Goal: Task Accomplishment & Management: Manage account settings

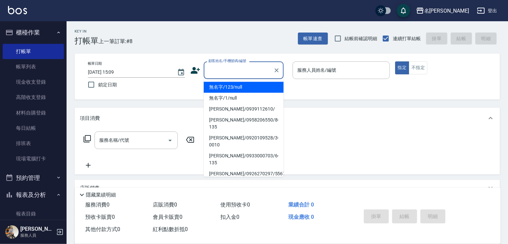
click at [215, 74] on input "顧客姓名/手機號碼/編號" at bounding box center [239, 71] width 64 height 12
click at [235, 88] on li "無名字/123/null" at bounding box center [244, 87] width 80 height 11
type input "無名字/123/null"
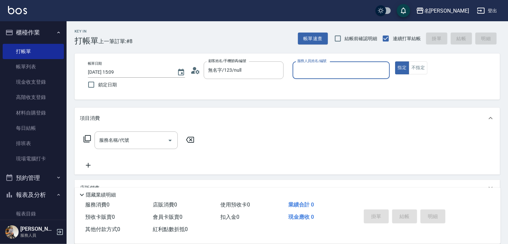
click at [310, 72] on input "服務人員姓名/編號" at bounding box center [340, 71] width 91 height 12
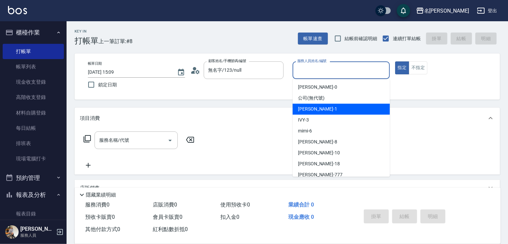
click at [314, 106] on span "[PERSON_NAME] -1" at bounding box center [317, 109] width 39 height 7
type input "[PERSON_NAME]-1"
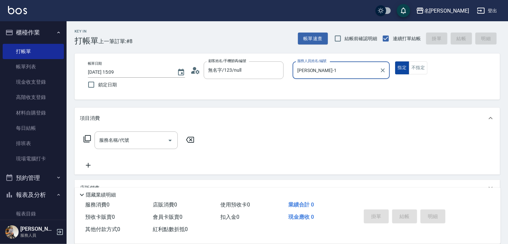
click at [399, 71] on button "指定" at bounding box center [402, 68] width 14 height 13
click at [85, 136] on icon at bounding box center [86, 138] width 7 height 7
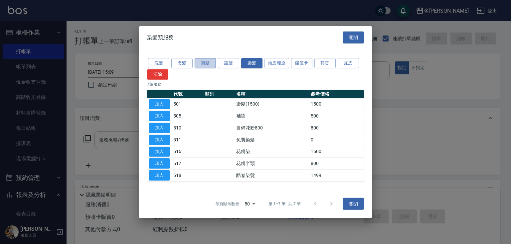
click at [208, 64] on button "剪髮" at bounding box center [205, 63] width 21 height 10
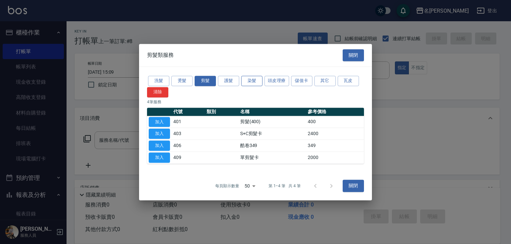
click at [251, 80] on button "染髮" at bounding box center [251, 81] width 21 height 10
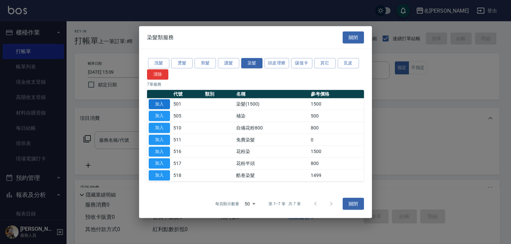
click at [164, 101] on button "加入" at bounding box center [159, 104] width 21 height 10
type input "染髮(1500)(501)"
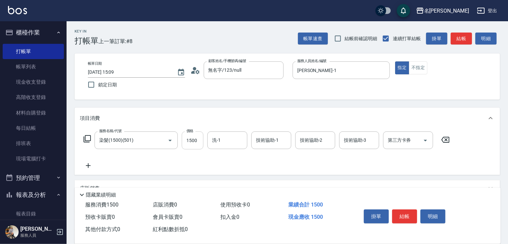
click at [196, 140] on input "1500" at bounding box center [193, 141] width 22 height 18
type input "1800"
type input "鴨肉-23"
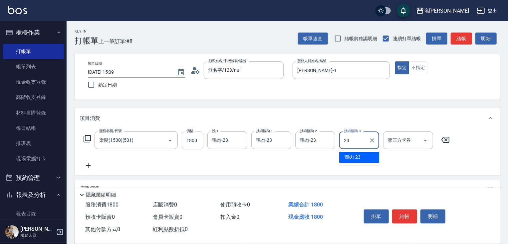
type input "鴨肉-23"
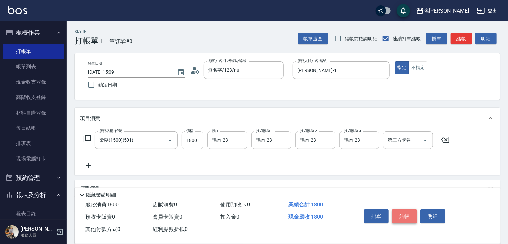
click at [399, 211] on button "結帳" at bounding box center [404, 217] width 25 height 14
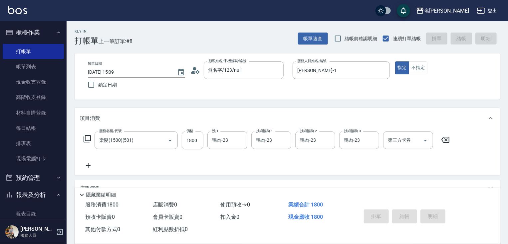
type input "[DATE] 16:21"
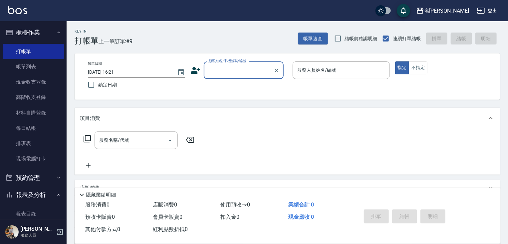
click at [238, 71] on input "顧客姓名/手機號碼/編號" at bounding box center [239, 71] width 64 height 12
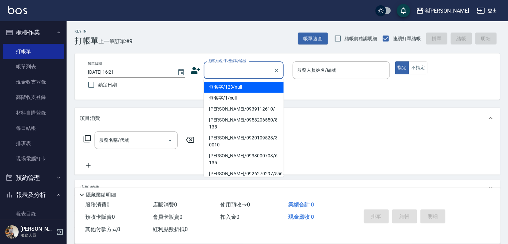
click at [238, 87] on li "無名字/123/null" at bounding box center [244, 87] width 80 height 11
type input "無名字/123/null"
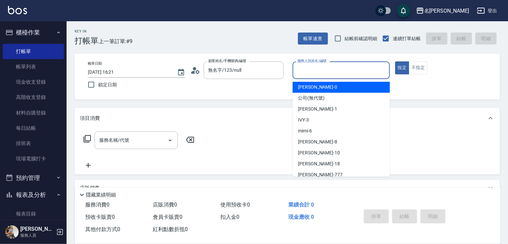
click at [310, 73] on input "服務人員姓名/編號" at bounding box center [340, 71] width 91 height 12
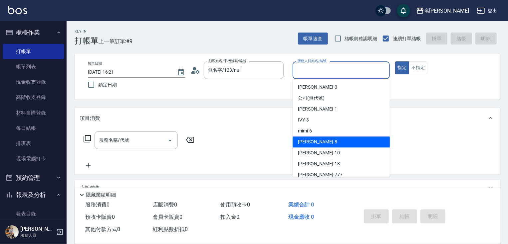
click at [319, 140] on div "曉容 -8" at bounding box center [340, 142] width 97 height 11
type input "曉容-8"
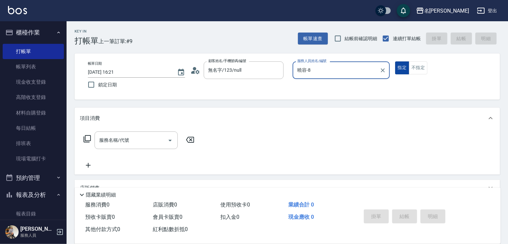
click at [402, 68] on button "指定" at bounding box center [402, 68] width 14 height 13
click at [85, 139] on icon at bounding box center [86, 138] width 7 height 7
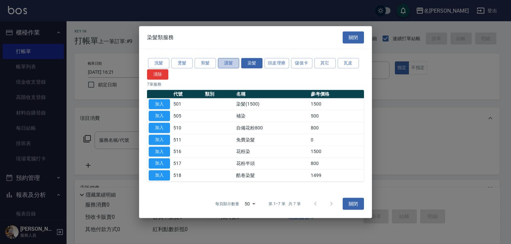
click at [226, 65] on button "護髮" at bounding box center [228, 63] width 21 height 10
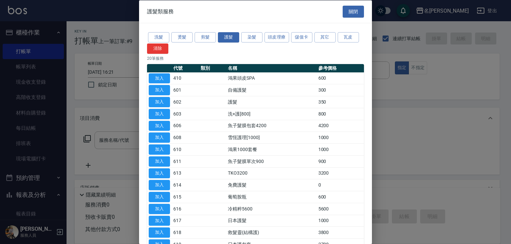
scroll to position [101, 0]
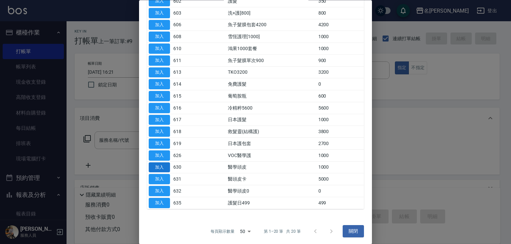
click at [165, 166] on button "加入" at bounding box center [159, 168] width 21 height 10
type input "醫學頭皮(630)"
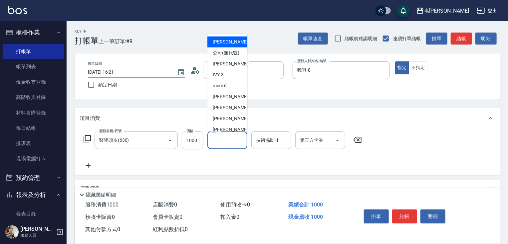
click at [237, 140] on input "洗-1" at bounding box center [227, 141] width 34 height 12
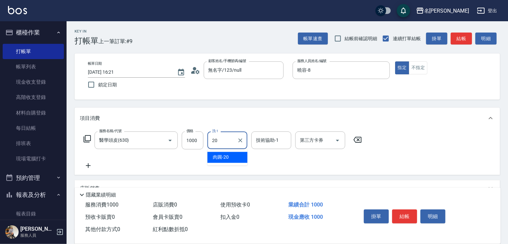
type input "肉圓-20"
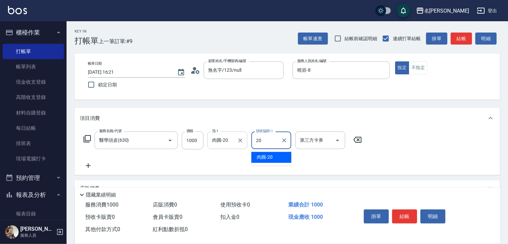
type input "肉圓-20"
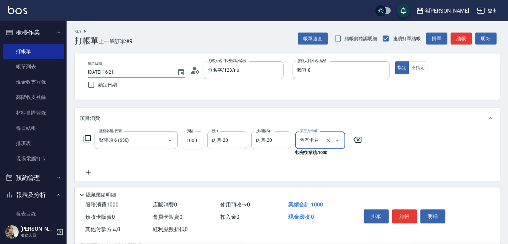
type input "舊有卡券"
click at [88, 169] on icon at bounding box center [88, 173] width 17 height 8
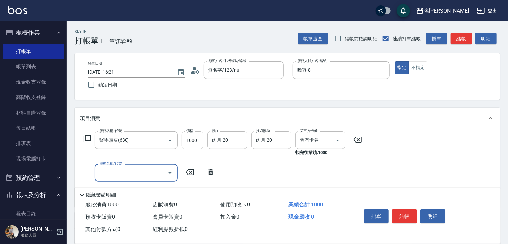
click at [89, 136] on icon at bounding box center [87, 139] width 8 height 8
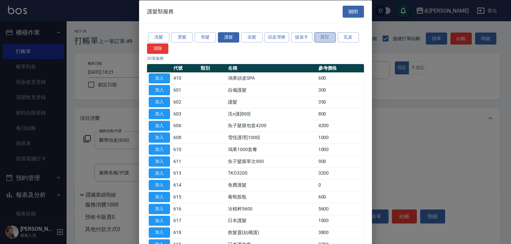
click at [325, 39] on button "其它" at bounding box center [324, 37] width 21 height 10
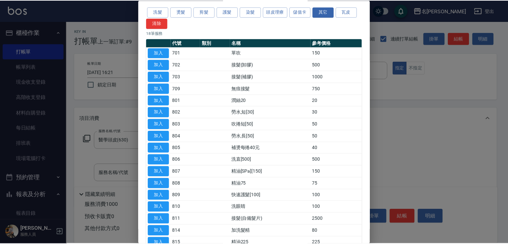
scroll to position [77, 0]
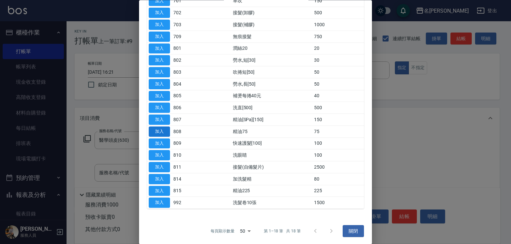
click at [162, 132] on button "加入" at bounding box center [159, 132] width 21 height 10
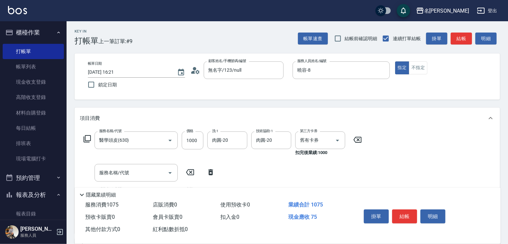
drag, startPoint x: 507, startPoint y: 143, endPoint x: 510, endPoint y: 173, distance: 30.0
click at [507, 172] on html "名留竹林 登出 櫃檯作業 打帳單 帳單列表 現金收支登錄 高階收支登錄 材料自購登錄 每日結帳 排班表 現場電腦打卡 預約管理 預約管理 單日預約紀錄 單週預…" at bounding box center [254, 192] width 508 height 384
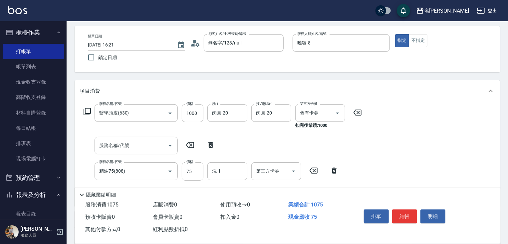
scroll to position [60, 0]
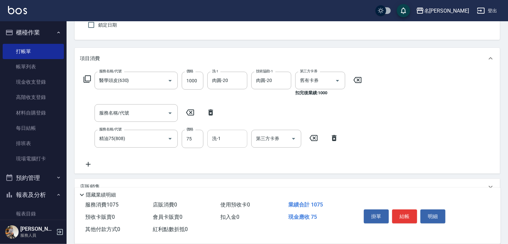
click at [229, 141] on input "洗-1" at bounding box center [227, 139] width 34 height 12
type input "肉圓-20"
click at [408, 218] on button "結帳" at bounding box center [404, 217] width 25 height 14
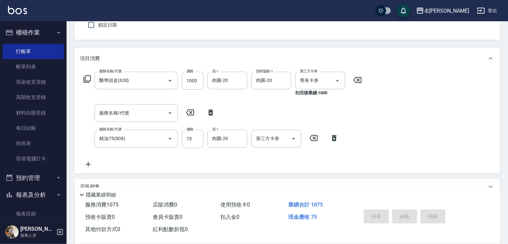
type input "[DATE] 16:22"
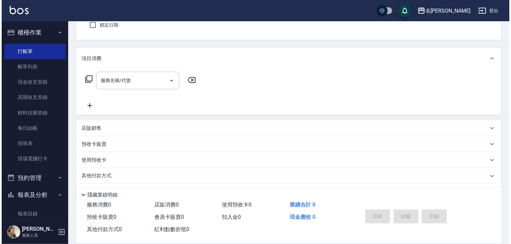
scroll to position [0, 0]
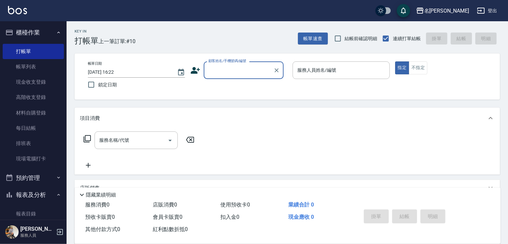
click at [235, 65] on input "顧客姓名/手機號碼/編號" at bounding box center [239, 71] width 64 height 12
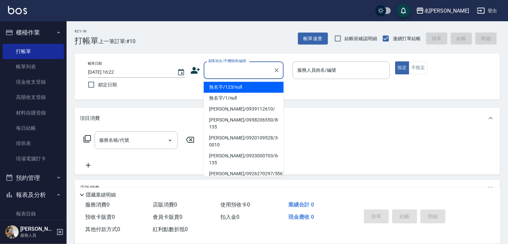
click at [235, 88] on li "無名字/123/null" at bounding box center [244, 87] width 80 height 11
type input "無名字/123/null"
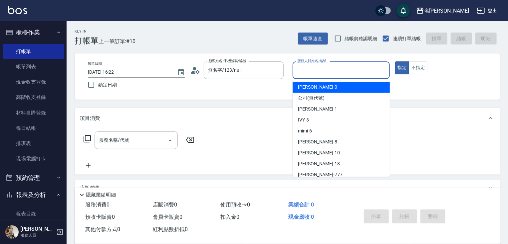
click at [310, 75] on input "服務人員姓名/編號" at bounding box center [340, 71] width 91 height 12
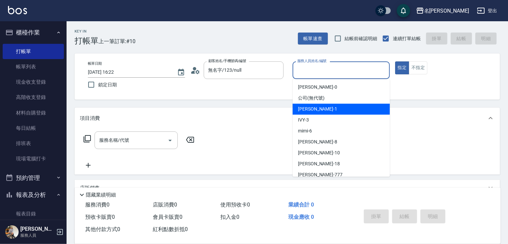
click at [317, 111] on div "[PERSON_NAME] -1" at bounding box center [340, 109] width 97 height 11
type input "[PERSON_NAME]-1"
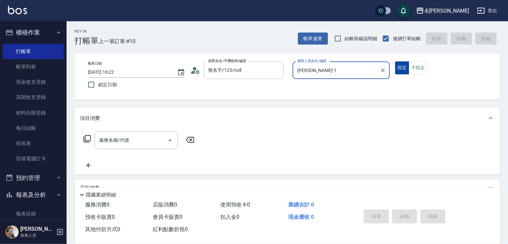
click at [400, 70] on button "指定" at bounding box center [402, 68] width 14 height 13
click at [87, 138] on icon at bounding box center [87, 139] width 8 height 8
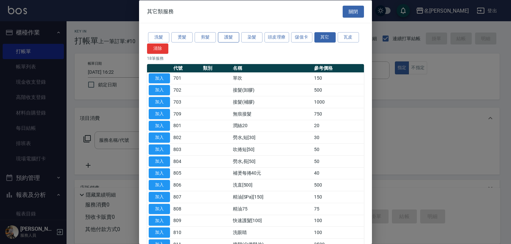
click at [224, 37] on button "護髮" at bounding box center [228, 37] width 21 height 10
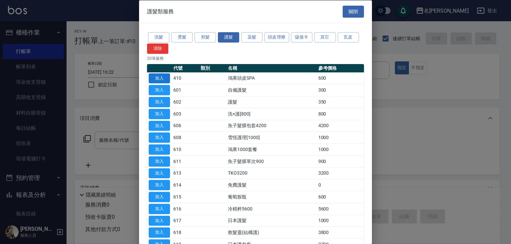
click at [158, 78] on button "加入" at bounding box center [159, 78] width 21 height 10
type input "鴻果頭皮SPA(410)"
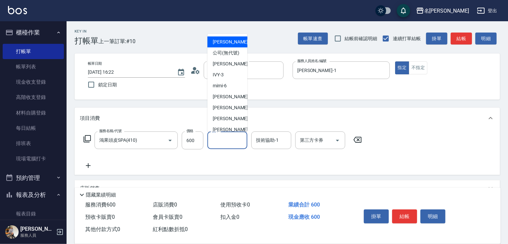
click at [233, 140] on input "洗-1" at bounding box center [227, 141] width 34 height 12
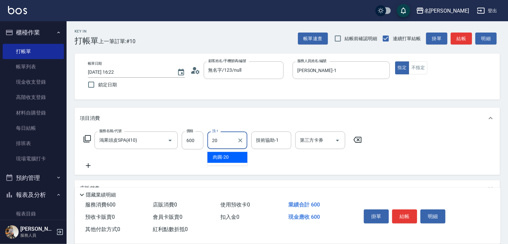
type input "肉圓-20"
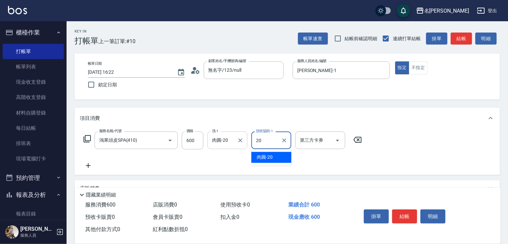
type input "肉圓-20"
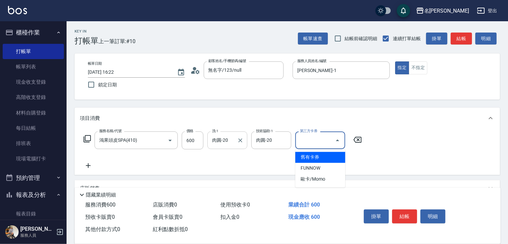
type input "舊有卡券"
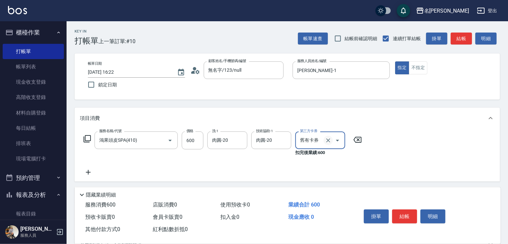
click at [329, 141] on icon "Clear" at bounding box center [328, 141] width 4 height 4
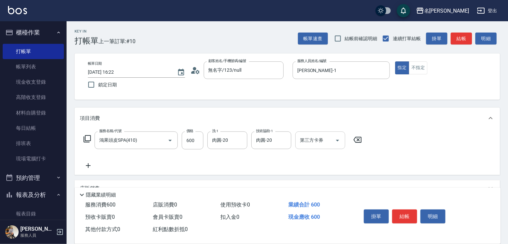
click at [322, 154] on div "服務名稱/代號 鴻果頭皮SPA(410) 服務名稱/代號 價格 600 價格 洗-1 肉圓-20 洗-1 技術協助-1 肉圓-20 技術協助-1 第三方卡券 …" at bounding box center [223, 151] width 286 height 38
click at [87, 165] on icon at bounding box center [88, 166] width 17 height 8
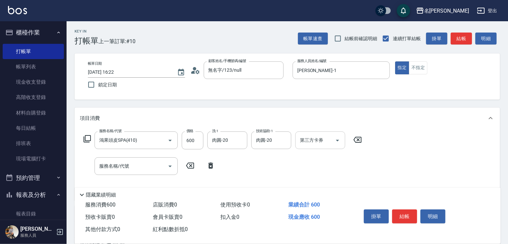
click at [88, 137] on icon at bounding box center [87, 139] width 8 height 8
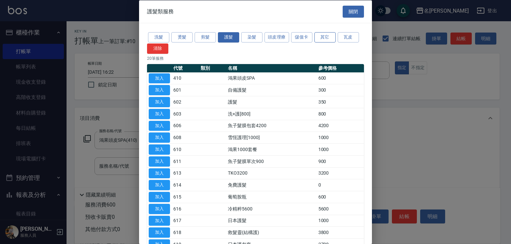
click at [329, 38] on button "其它" at bounding box center [324, 37] width 21 height 10
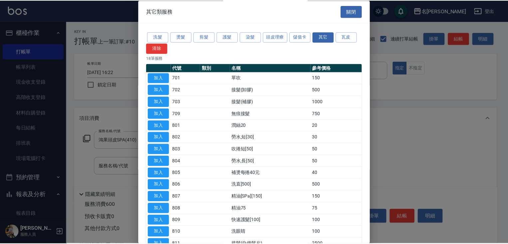
scroll to position [77, 0]
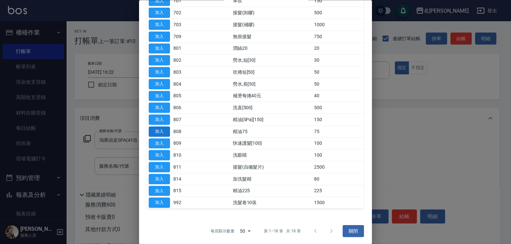
click at [154, 133] on button "加入" at bounding box center [159, 132] width 21 height 10
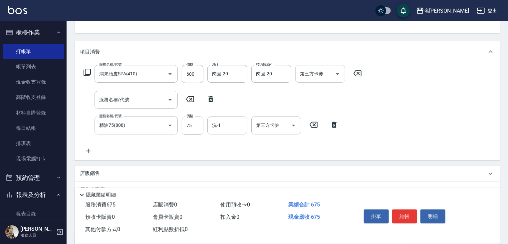
scroll to position [74, 0]
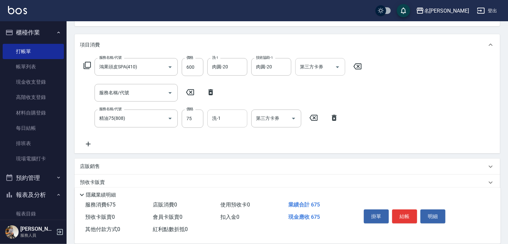
click at [214, 120] on div "洗-1 洗-1" at bounding box center [227, 119] width 40 height 18
type input "肉圓-20"
click at [407, 221] on button "結帳" at bounding box center [404, 217] width 25 height 14
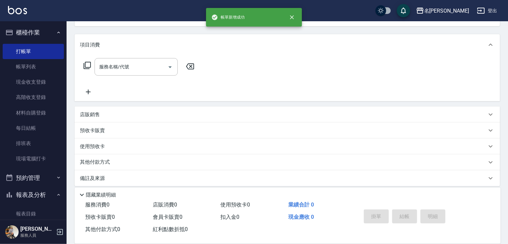
scroll to position [65, 0]
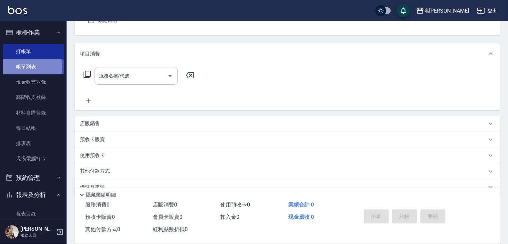
click at [31, 68] on link "帳單列表" at bounding box center [33, 66] width 61 height 15
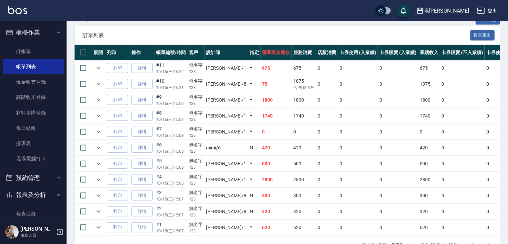
scroll to position [145, 0]
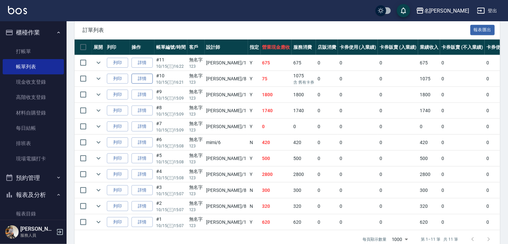
click at [145, 84] on link "詳情" at bounding box center [141, 79] width 21 height 10
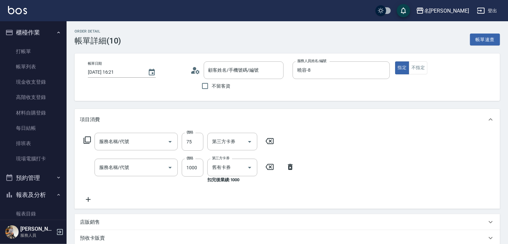
type input "[DATE] 16:21"
type input "曉容-8"
type input "精油75(808)"
type input "醫學頭皮(630)"
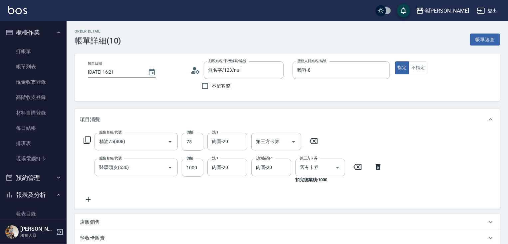
type input "無名字/123/null"
click at [359, 167] on icon at bounding box center [357, 167] width 17 height 8
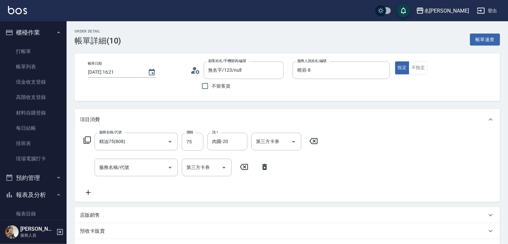
click at [87, 141] on icon at bounding box center [87, 140] width 8 height 8
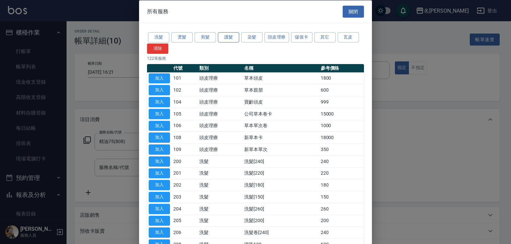
click at [226, 39] on button "護髮" at bounding box center [228, 37] width 21 height 10
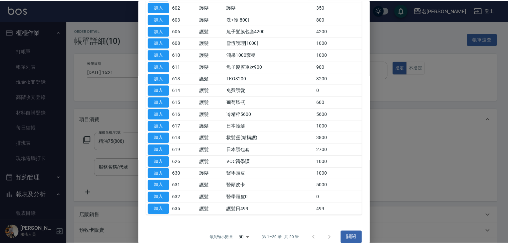
scroll to position [101, 0]
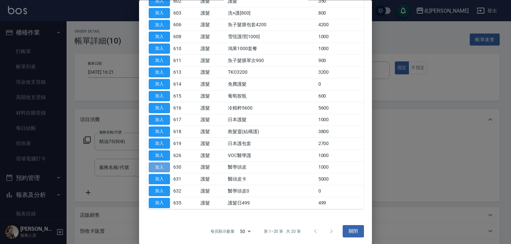
click at [164, 166] on button "加入" at bounding box center [159, 168] width 21 height 10
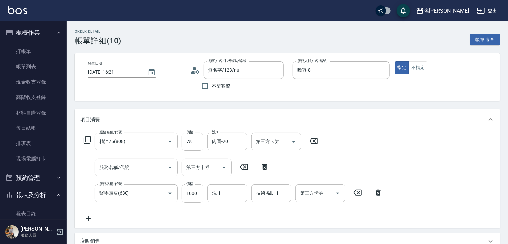
scroll to position [65, 0]
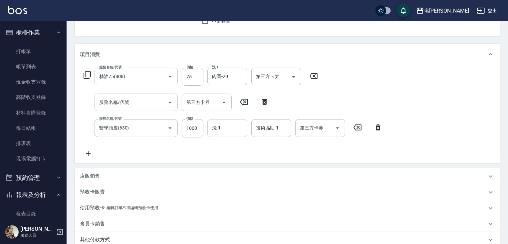
click at [221, 130] on input "洗-1" at bounding box center [227, 128] width 34 height 12
type input "肉圓-20"
type input "200"
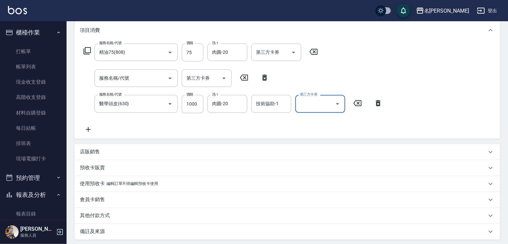
scroll to position [156, 0]
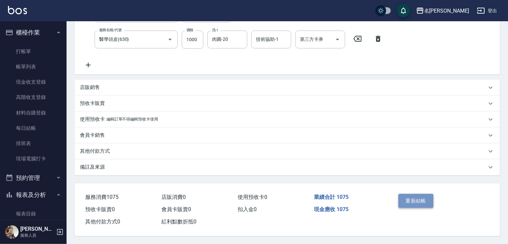
click at [411, 195] on button "重新結帳" at bounding box center [415, 201] width 35 height 14
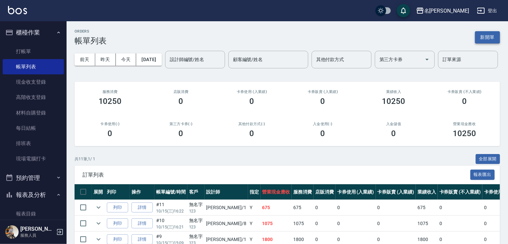
click at [482, 36] on button "新開單" at bounding box center [487, 37] width 25 height 12
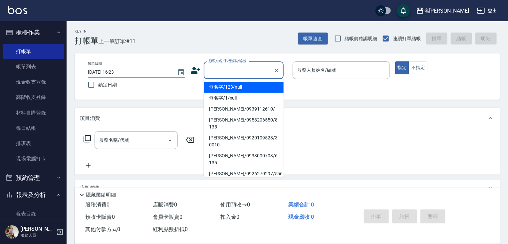
click at [213, 71] on input "顧客姓名/手機號碼/編號" at bounding box center [239, 71] width 64 height 12
click at [222, 87] on li "無名字/123/null" at bounding box center [244, 87] width 80 height 11
type input "無名字/123/null"
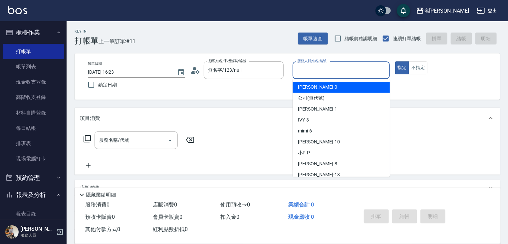
click at [312, 67] on input "服務人員姓名/編號" at bounding box center [340, 71] width 91 height 12
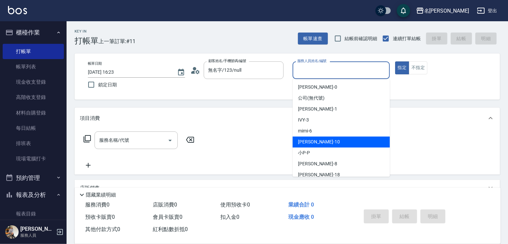
click at [329, 144] on div "[PERSON_NAME] -10" at bounding box center [340, 142] width 97 height 11
type input "[PERSON_NAME]-10"
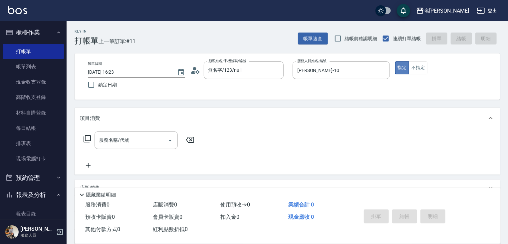
click at [404, 71] on button "指定" at bounding box center [402, 68] width 14 height 13
click at [85, 137] on icon at bounding box center [86, 138] width 7 height 7
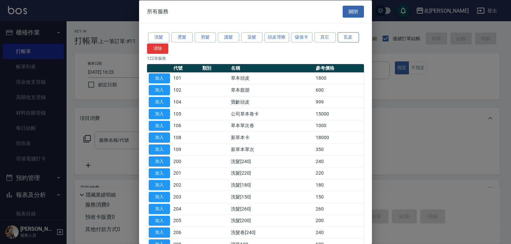
click at [348, 38] on button "瓦皮" at bounding box center [348, 37] width 21 height 10
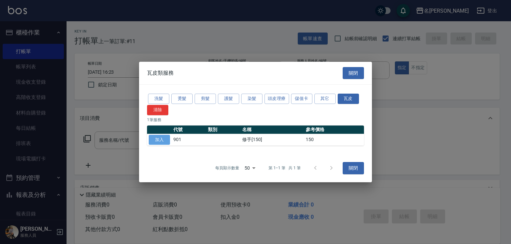
click at [157, 141] on button "加入" at bounding box center [159, 140] width 21 height 10
type input "修手[150](901)"
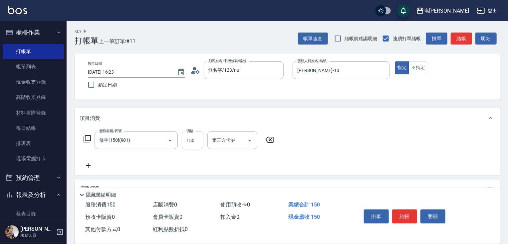
click at [194, 141] on input "150" at bounding box center [193, 141] width 22 height 18
type input "450"
click at [412, 212] on button "結帳" at bounding box center [404, 217] width 25 height 14
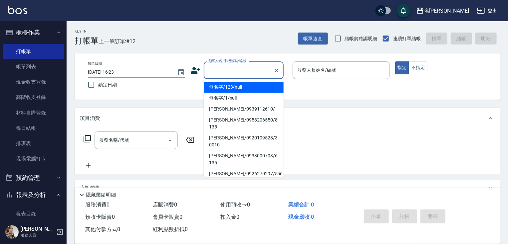
click at [233, 69] on input "顧客姓名/手機號碼/編號" at bounding box center [239, 71] width 64 height 12
click at [244, 86] on li "無名字/123/null" at bounding box center [244, 87] width 80 height 11
type input "無名字/123/null"
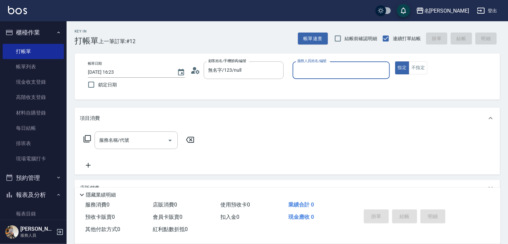
click at [319, 72] on input "服務人員姓名/編號" at bounding box center [340, 71] width 91 height 12
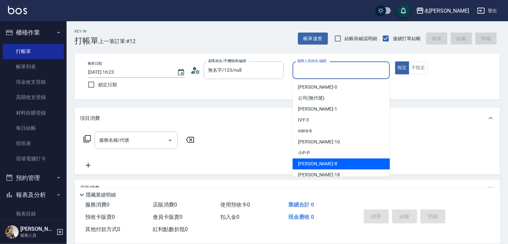
drag, startPoint x: 333, startPoint y: 160, endPoint x: 339, endPoint y: 157, distance: 6.6
click at [333, 160] on div "曉容 -8" at bounding box center [340, 164] width 97 height 11
type input "曉容-8"
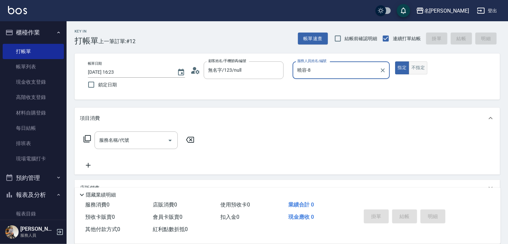
click at [419, 72] on button "不指定" at bounding box center [417, 68] width 19 height 13
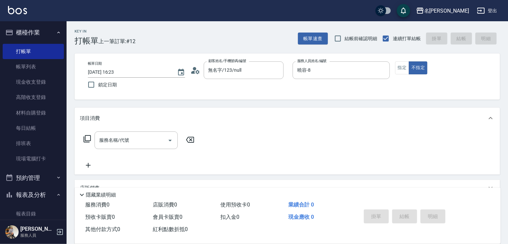
click at [87, 137] on icon at bounding box center [87, 139] width 8 height 8
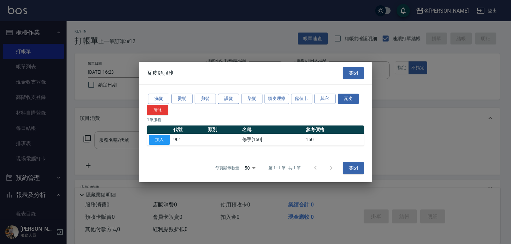
click at [227, 99] on button "護髮" at bounding box center [228, 99] width 21 height 10
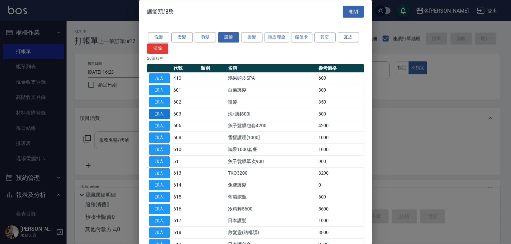
click at [165, 112] on button "加入" at bounding box center [159, 114] width 21 height 10
type input "洗+護[800](603)"
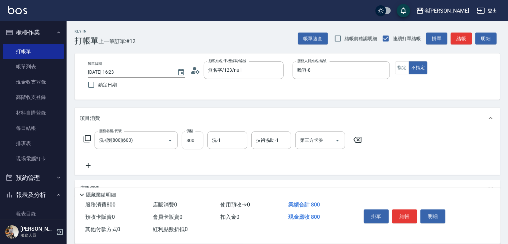
click at [196, 139] on input "800" at bounding box center [193, 141] width 22 height 18
type input "0"
type input "曉容-8"
click at [403, 217] on button "結帳" at bounding box center [404, 217] width 25 height 14
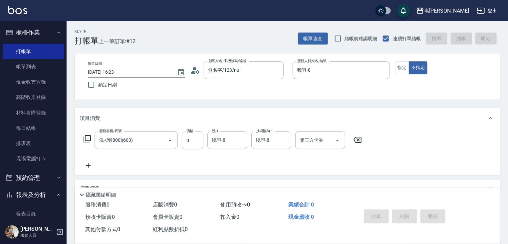
type input "[DATE] 16:24"
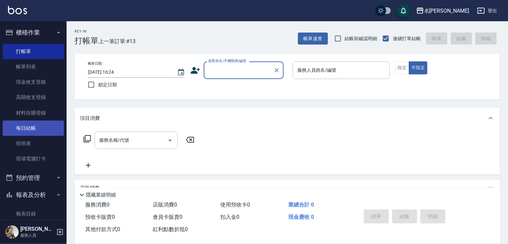
click at [42, 125] on link "每日結帳" at bounding box center [33, 128] width 61 height 15
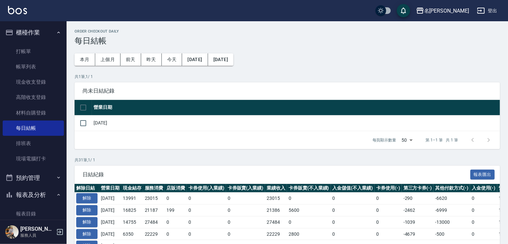
drag, startPoint x: 63, startPoint y: 139, endPoint x: 60, endPoint y: 172, distance: 33.7
click at [60, 172] on nav "櫃檯作業 打帳單 帳單列表 現金收支登錄 高階收支登錄 材料自購登錄 每日結帳 排班表 現場電腦打卡 預約管理 預約管理 單日預約紀錄 單週預約紀錄 報表及分…" at bounding box center [33, 120] width 67 height 199
click at [22, 84] on link "現金收支登錄" at bounding box center [33, 82] width 61 height 15
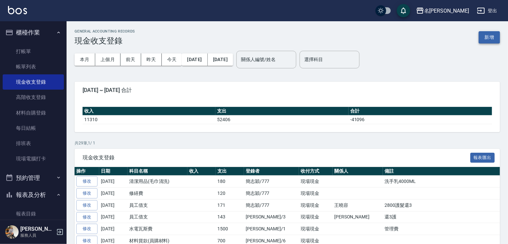
click at [491, 36] on button "新增" at bounding box center [488, 37] width 21 height 12
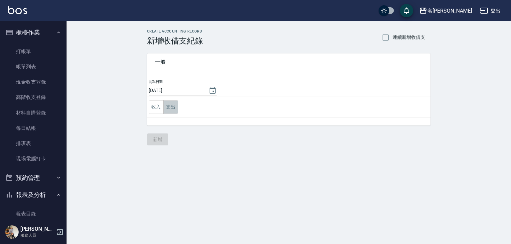
click at [169, 109] on button "支出" at bounding box center [170, 107] width 15 height 14
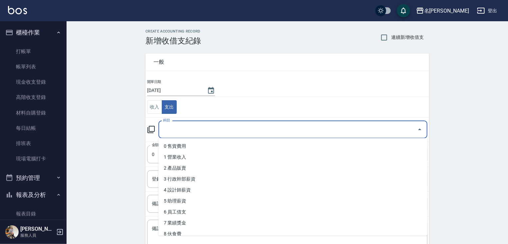
click at [168, 130] on input "科目" at bounding box center [287, 130] width 253 height 12
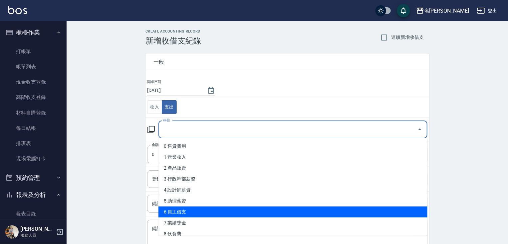
click at [190, 212] on li "6 員工借支" at bounding box center [292, 212] width 269 height 11
type input "6 員工借支"
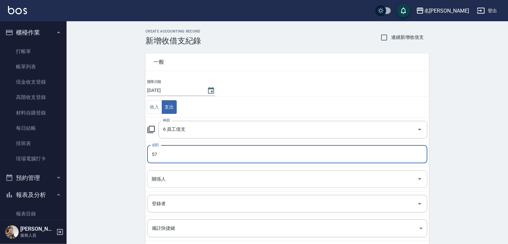
type input "57"
click at [162, 180] on input "關係人" at bounding box center [282, 180] width 264 height 12
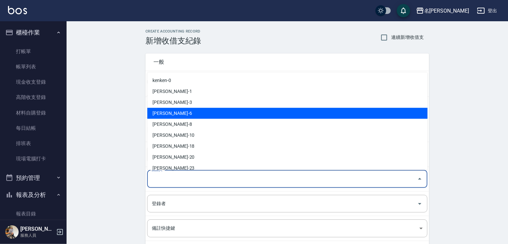
click at [171, 115] on li "[PERSON_NAME]-6" at bounding box center [287, 113] width 280 height 11
type input "[PERSON_NAME]-6"
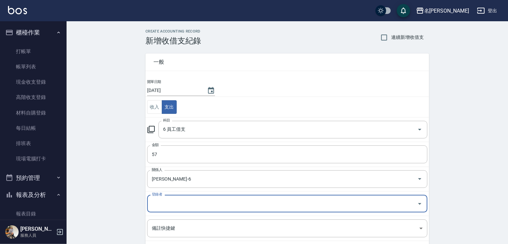
click at [160, 205] on input "登錄者" at bounding box center [282, 204] width 264 height 12
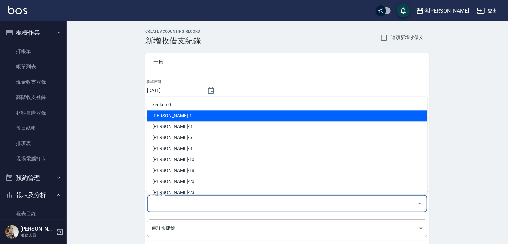
click at [157, 117] on li "[PERSON_NAME]-1" at bounding box center [287, 115] width 280 height 11
type input "[PERSON_NAME]-1"
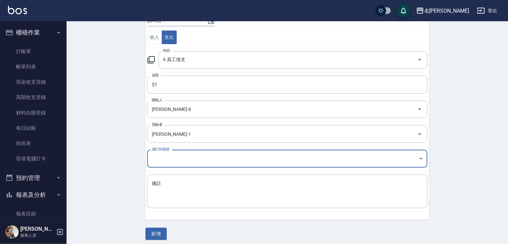
scroll to position [73, 0]
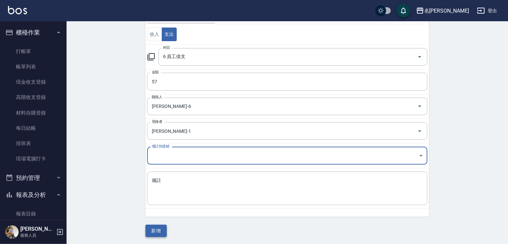
click at [156, 230] on button "新增" at bounding box center [155, 231] width 21 height 12
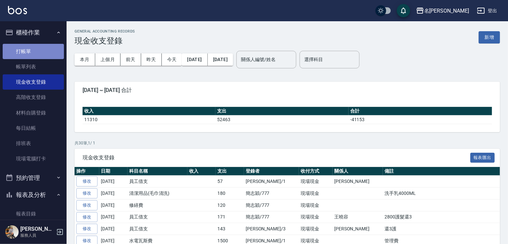
click at [35, 46] on link "打帳單" at bounding box center [33, 51] width 61 height 15
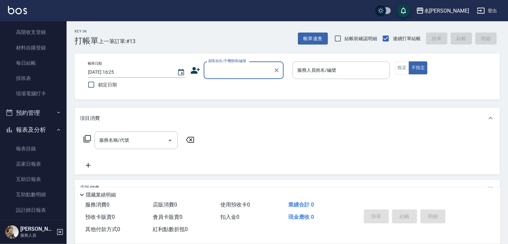
scroll to position [109, 0]
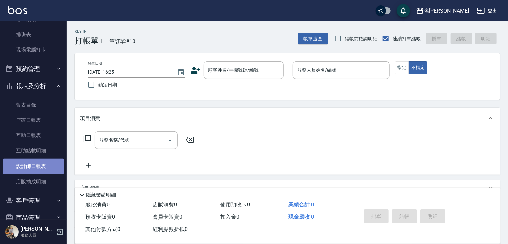
click at [36, 168] on link "設計師日報表" at bounding box center [33, 166] width 61 height 15
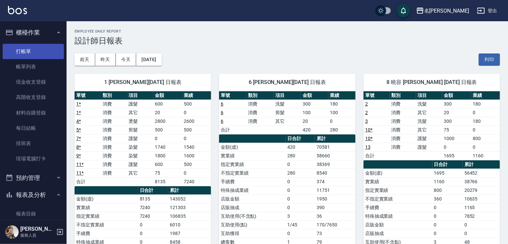
click at [34, 51] on link "打帳單" at bounding box center [33, 51] width 61 height 15
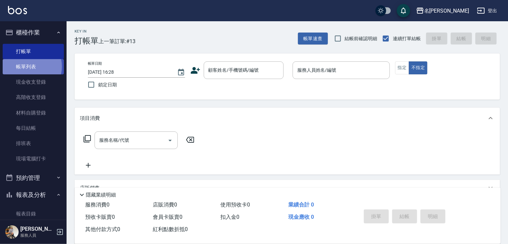
click at [29, 67] on link "帳單列表" at bounding box center [33, 66] width 61 height 15
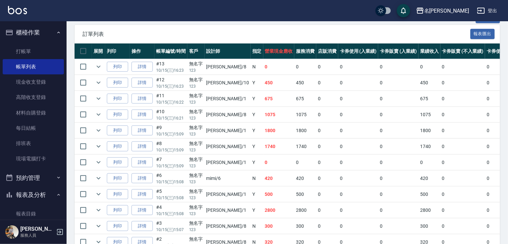
scroll to position [141, 0]
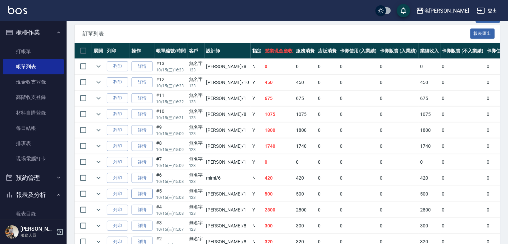
click at [141, 200] on link "詳情" at bounding box center [141, 194] width 21 height 10
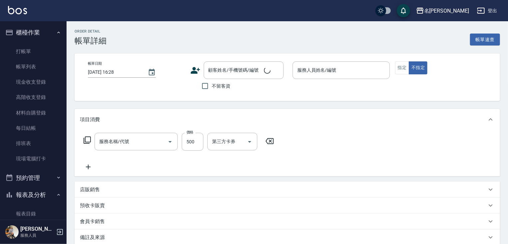
type input "[DATE] 15:08"
type input "[PERSON_NAME]-1"
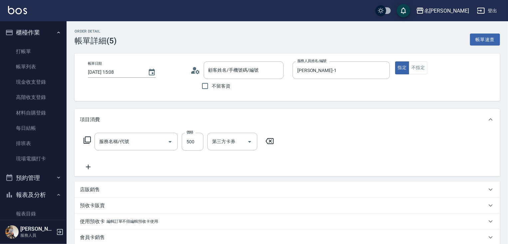
type input "無名字/123/null"
type input "剪髮(400)(401)"
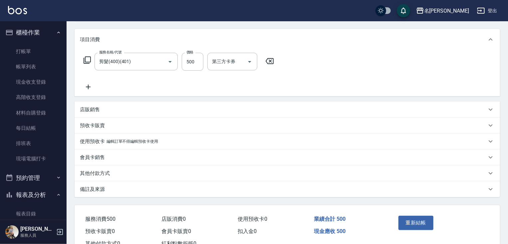
scroll to position [81, 0]
click at [416, 222] on button "重新結帳" at bounding box center [415, 222] width 35 height 14
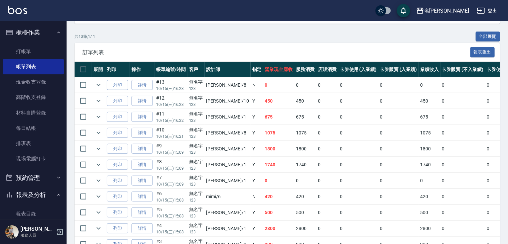
scroll to position [212, 0]
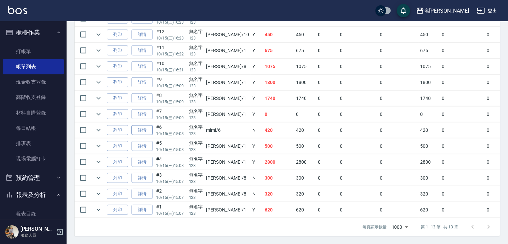
click at [142, 130] on link "詳情" at bounding box center [141, 130] width 21 height 10
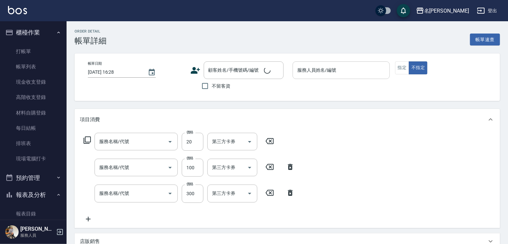
type input "[DATE] 15:08"
type input "mimi-6"
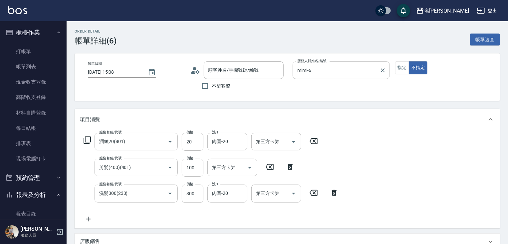
type input "潤絲20(801)"
type input "剪髮(400)(401)"
type input "洗髮300(233)"
type input "無名字/123/null"
click at [347, 72] on input "mimi-6" at bounding box center [335, 71] width 81 height 12
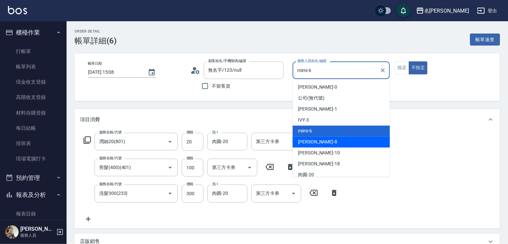
click at [340, 140] on div "曉容 -8" at bounding box center [340, 142] width 97 height 11
type input "曉容-8"
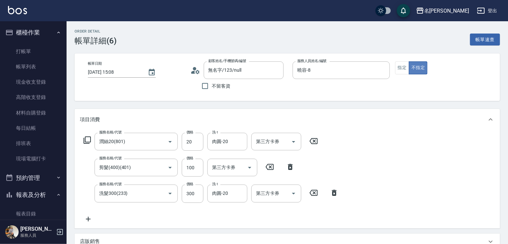
click at [416, 68] on button "不指定" at bounding box center [417, 68] width 19 height 13
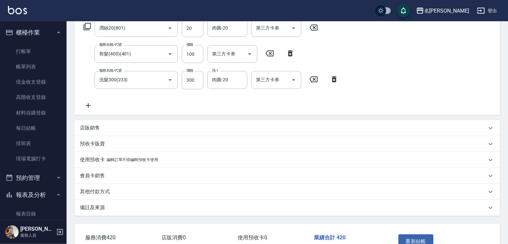
scroll to position [156, 0]
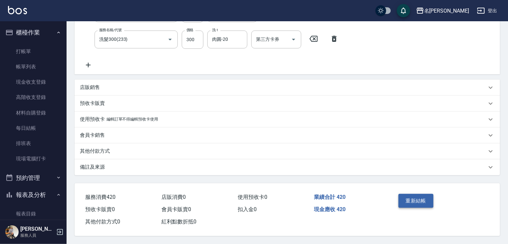
click at [416, 198] on button "重新結帳" at bounding box center [415, 201] width 35 height 14
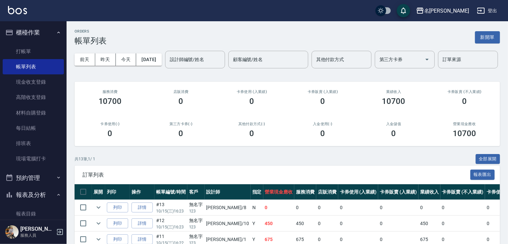
click at [62, 138] on nav "櫃檯作業 打帳單 帳單列表 現金收支登錄 高階收支登錄 材料自購登錄 每日結帳 排班表 現場電腦打卡 預約管理 預約管理 單日預約紀錄 單週預約紀錄 報表及分…" at bounding box center [33, 120] width 67 height 199
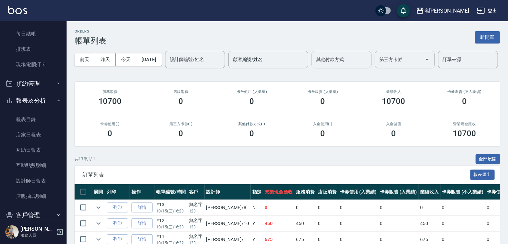
scroll to position [123, 0]
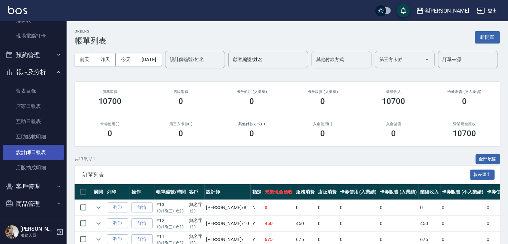
click at [24, 153] on link "設計師日報表" at bounding box center [33, 152] width 61 height 15
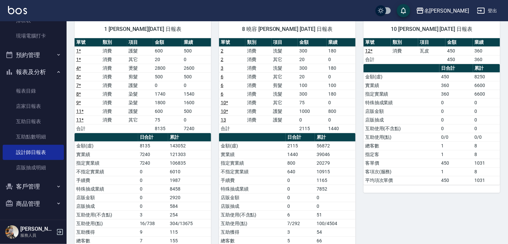
scroll to position [77, 0]
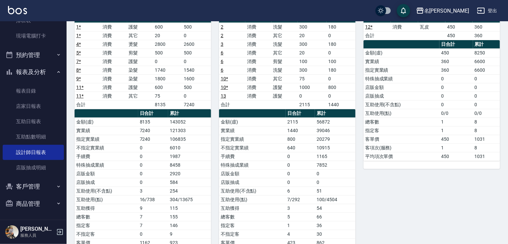
drag, startPoint x: 507, startPoint y: 173, endPoint x: 508, endPoint y: 136, distance: 37.0
click at [507, 136] on html "名留竹林 登出 櫃檯作業 打帳單 帳單列表 現金收支登錄 高階收支登錄 材料自購登錄 每日結帳 排班表 現場電腦打卡 預約管理 預約管理 單日預約紀錄 單週預…" at bounding box center [254, 102] width 508 height 358
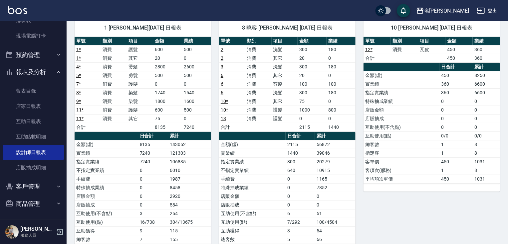
scroll to position [16, 0]
